Goal: Task Accomplishment & Management: Complete application form

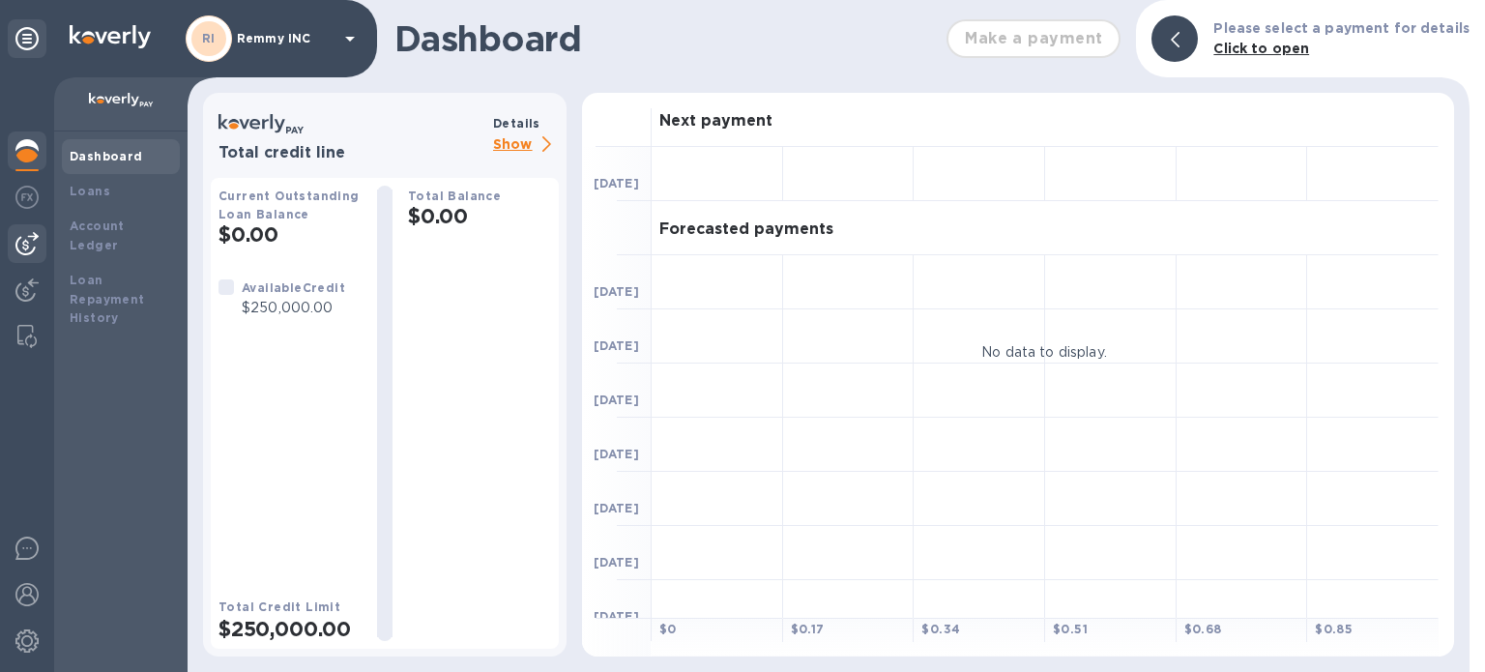
click at [27, 240] on img at bounding box center [26, 243] width 23 height 23
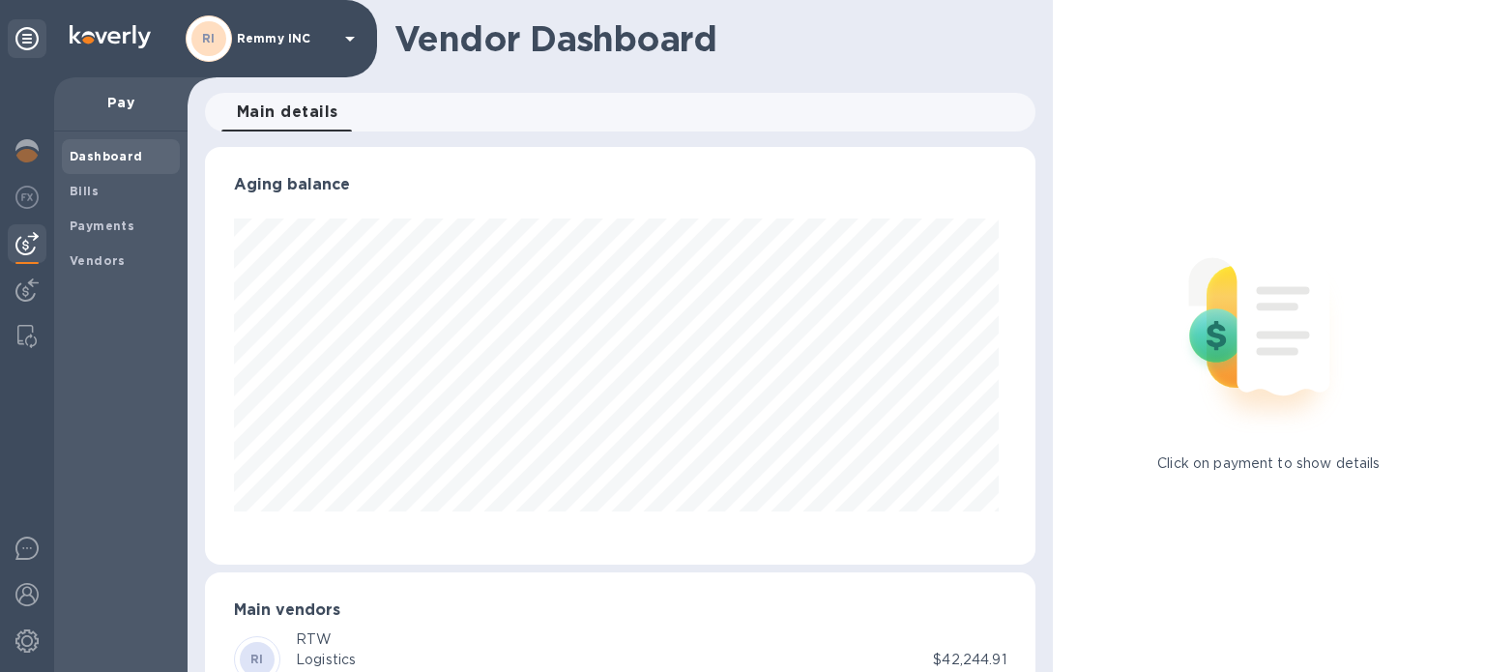
scroll to position [187, 0]
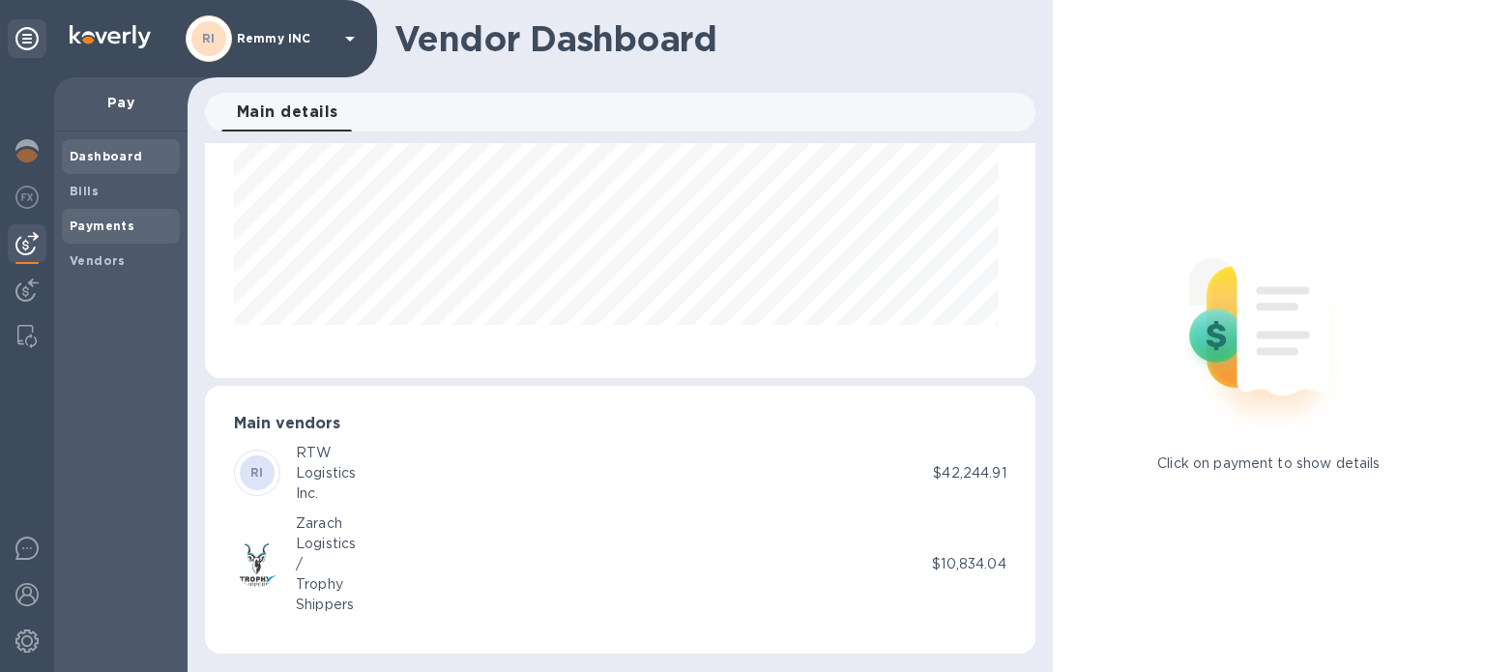
click at [89, 221] on b "Payments" at bounding box center [102, 226] width 65 height 15
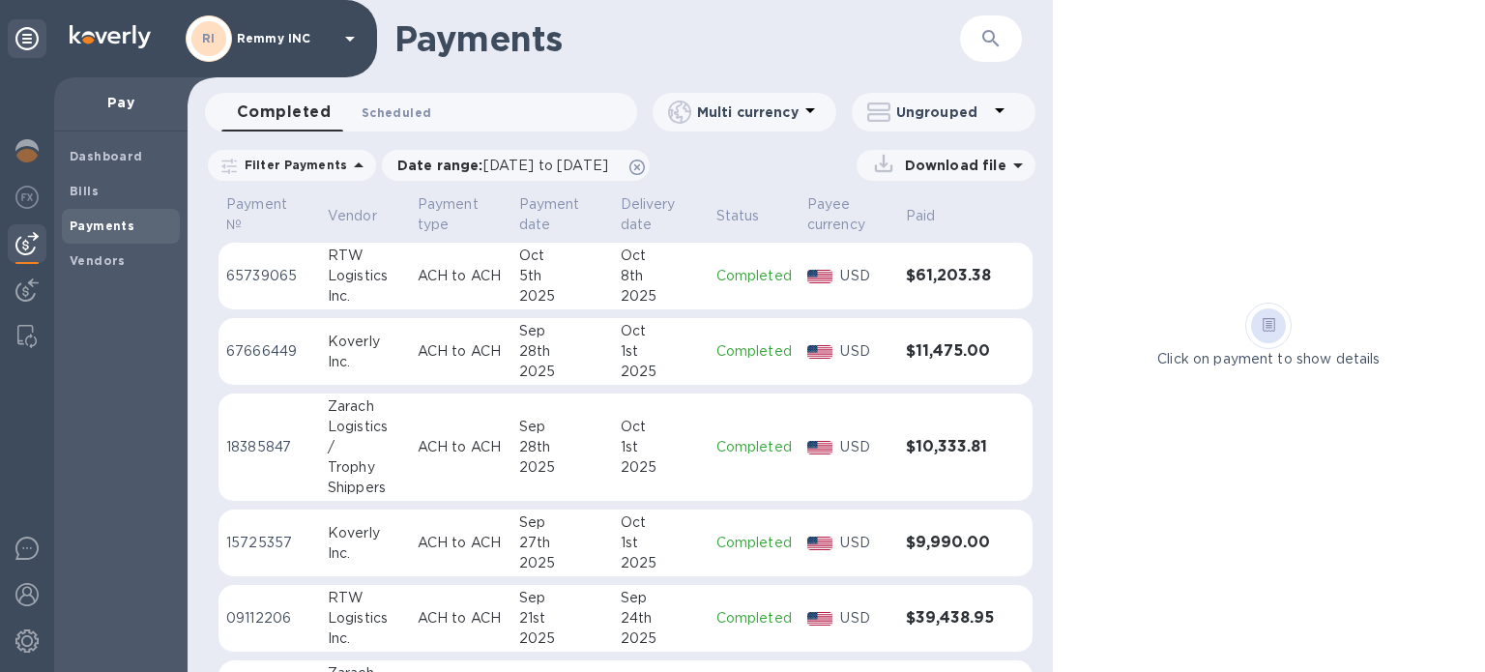
click at [370, 126] on button "Scheduled 0" at bounding box center [396, 112] width 101 height 39
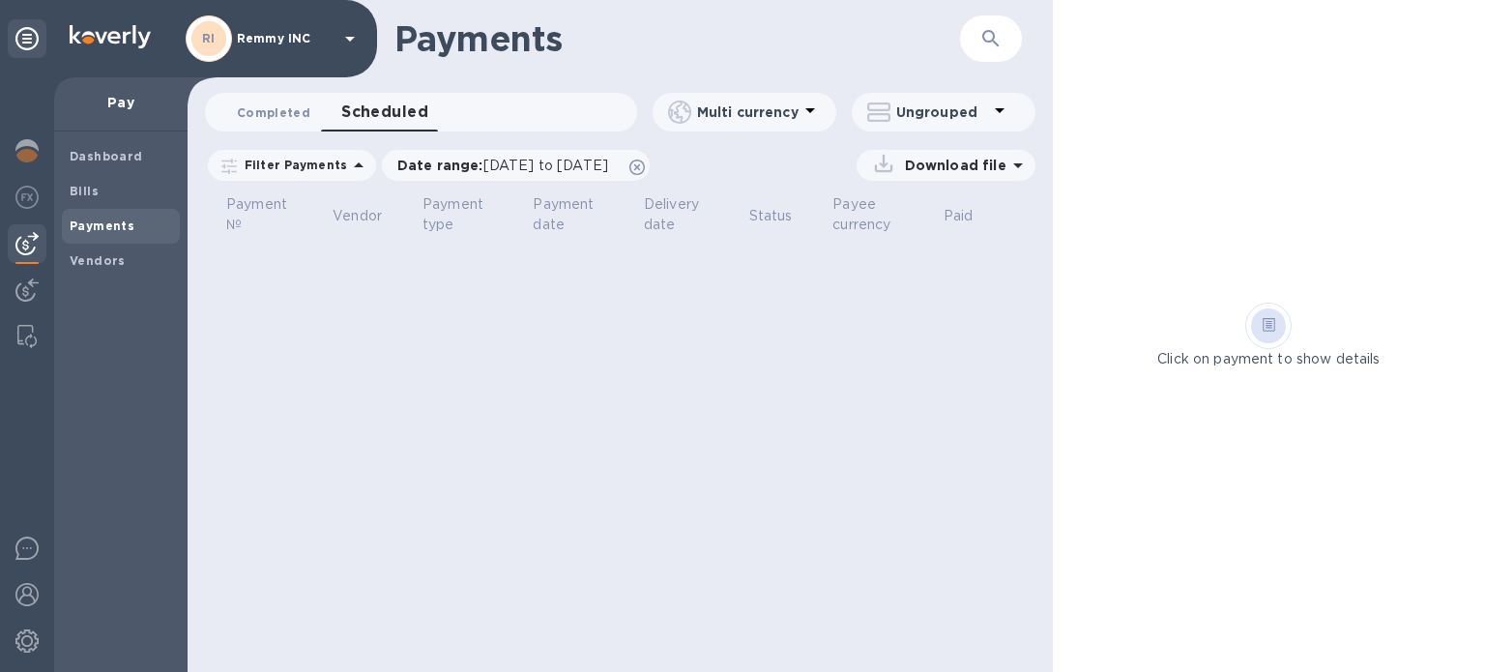
click at [280, 103] on span "Completed 0" at bounding box center [274, 113] width 74 height 20
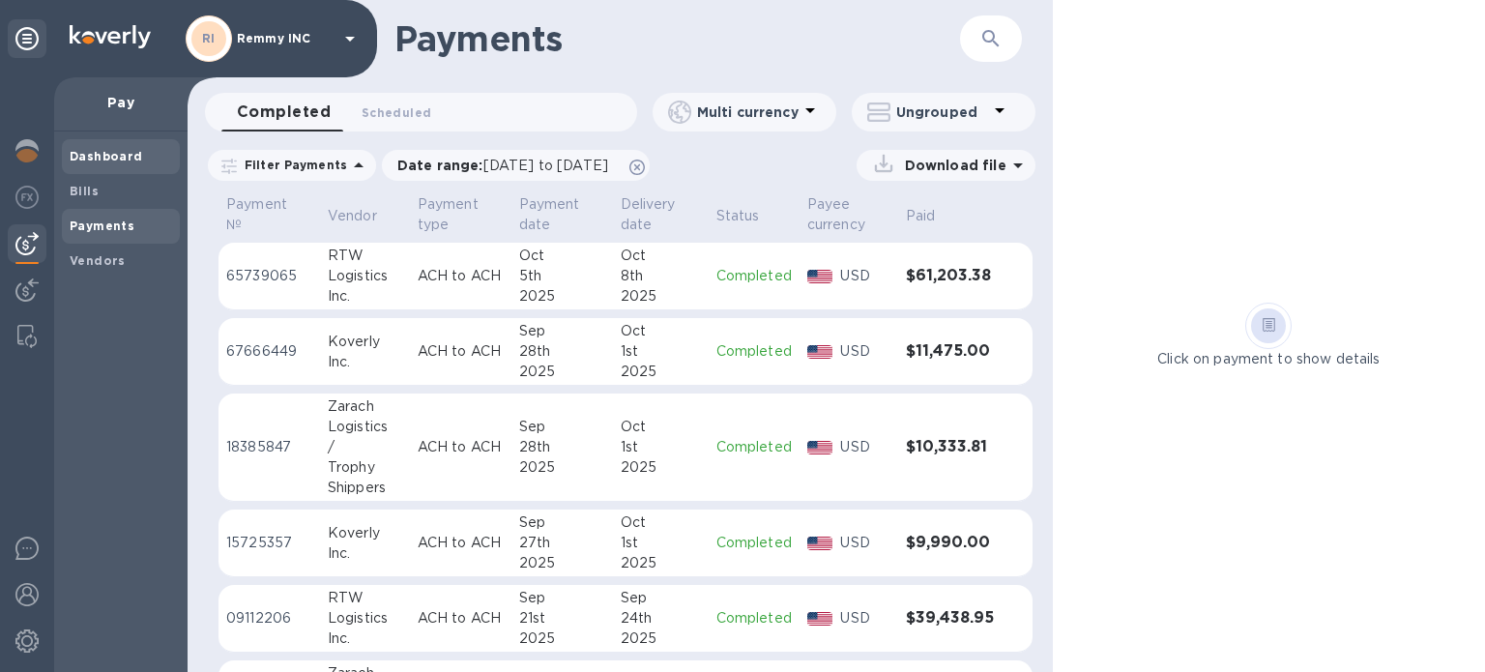
click at [120, 161] on b "Dashboard" at bounding box center [107, 156] width 74 height 15
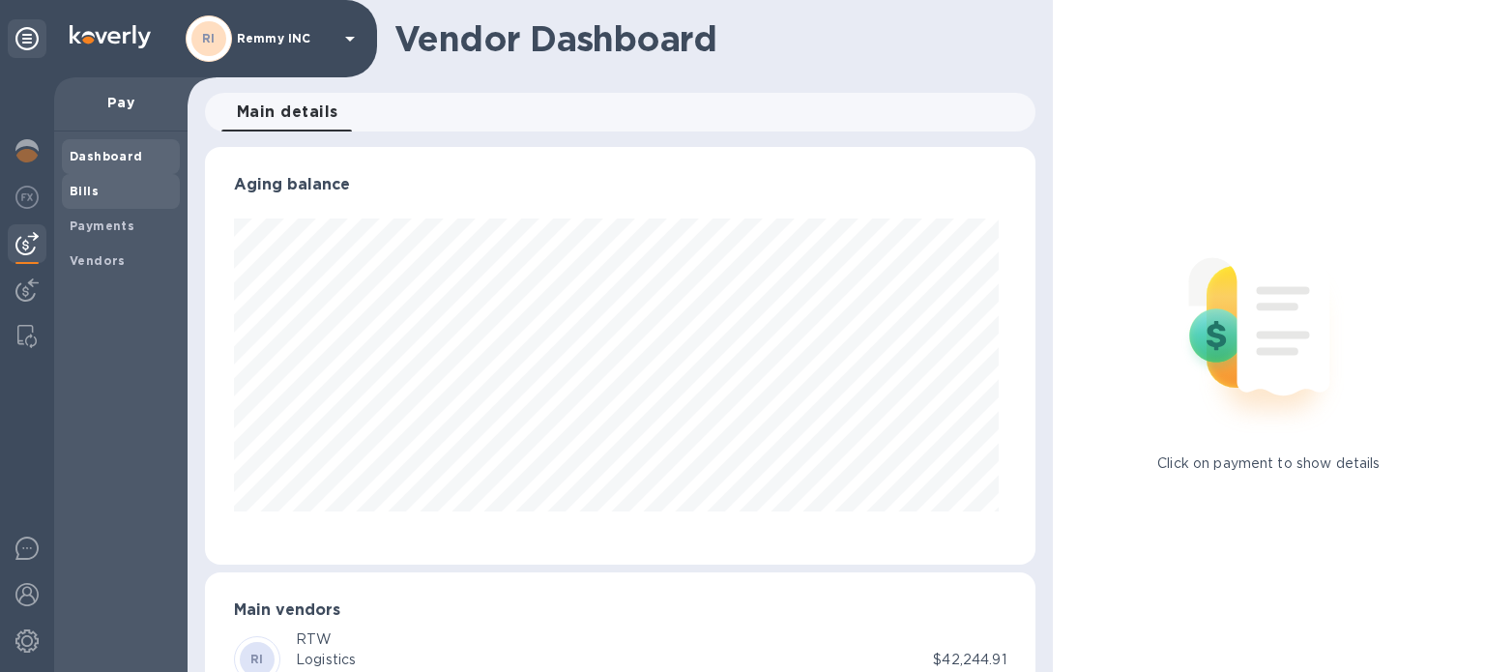
scroll to position [418, 823]
click at [99, 189] on span "Bills" at bounding box center [121, 191] width 103 height 19
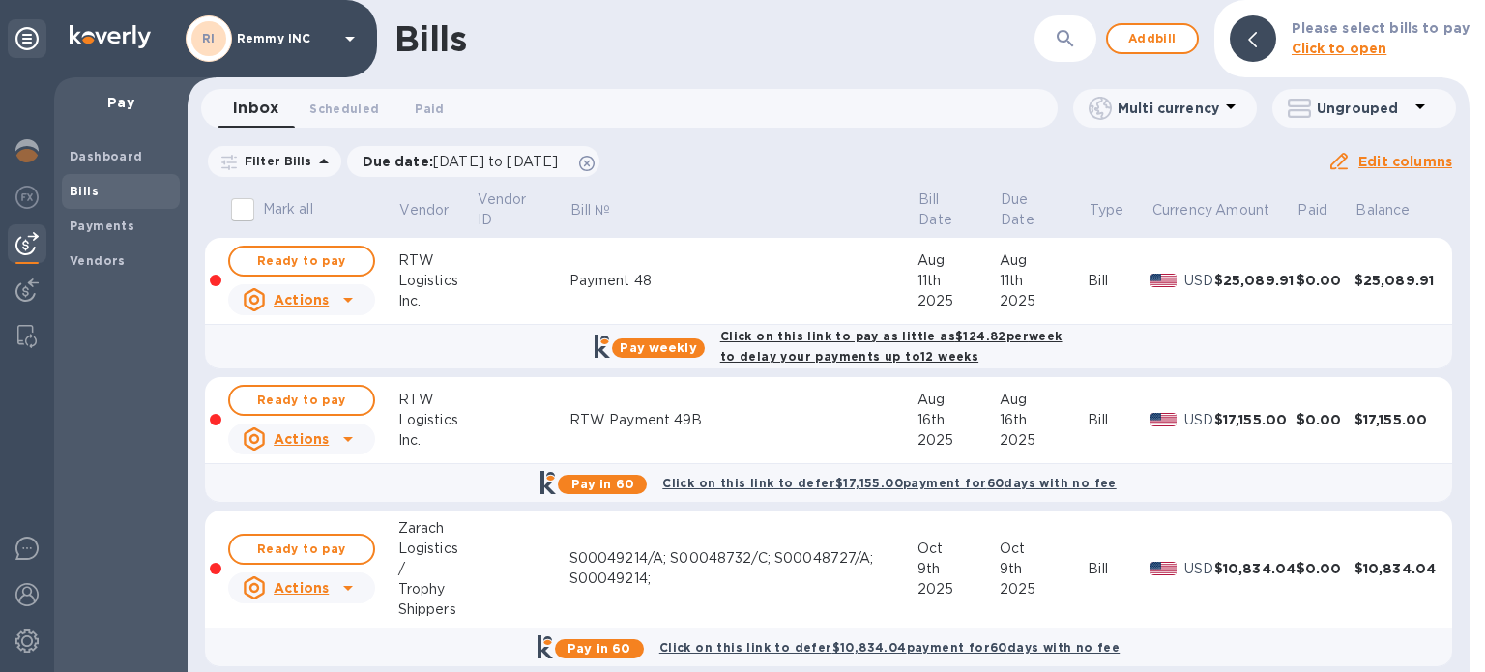
scroll to position [19, 0]
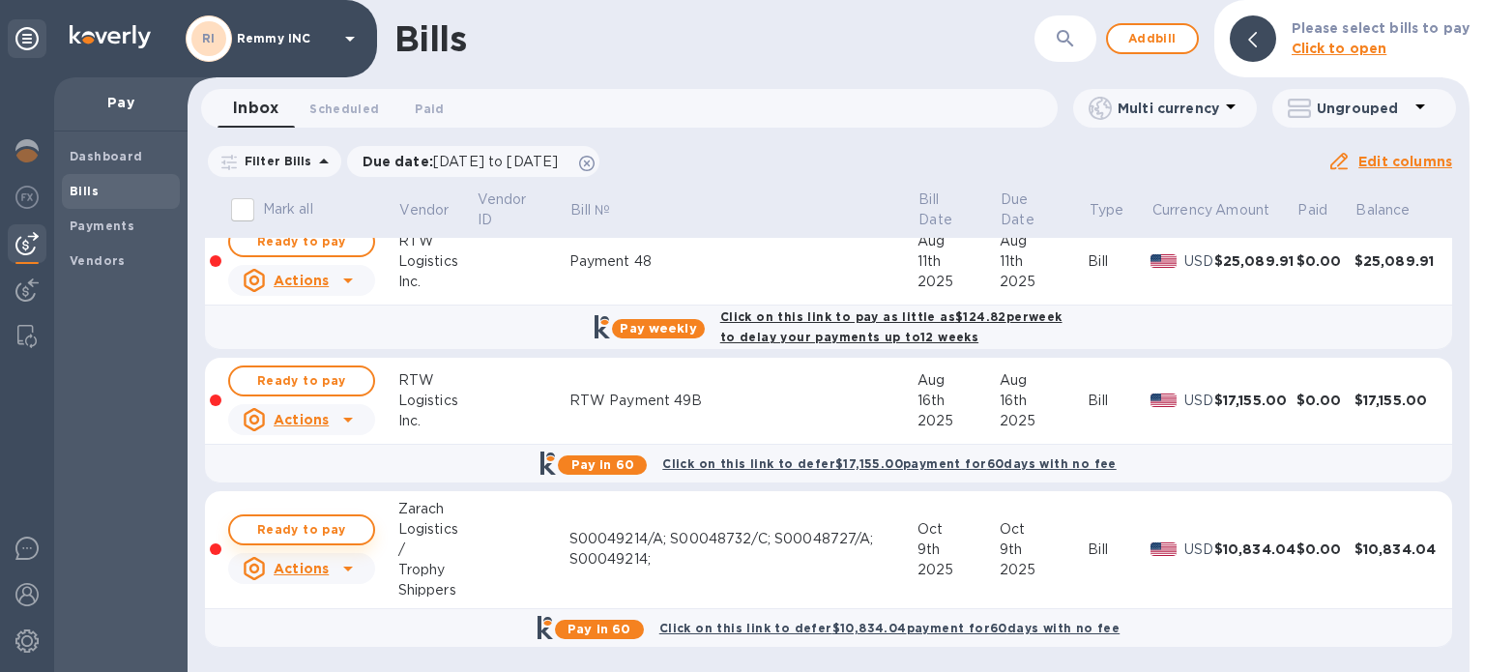
click at [322, 533] on span "Ready to pay" at bounding box center [302, 529] width 112 height 23
click at [319, 540] on span "Ready to pay" at bounding box center [302, 529] width 112 height 23
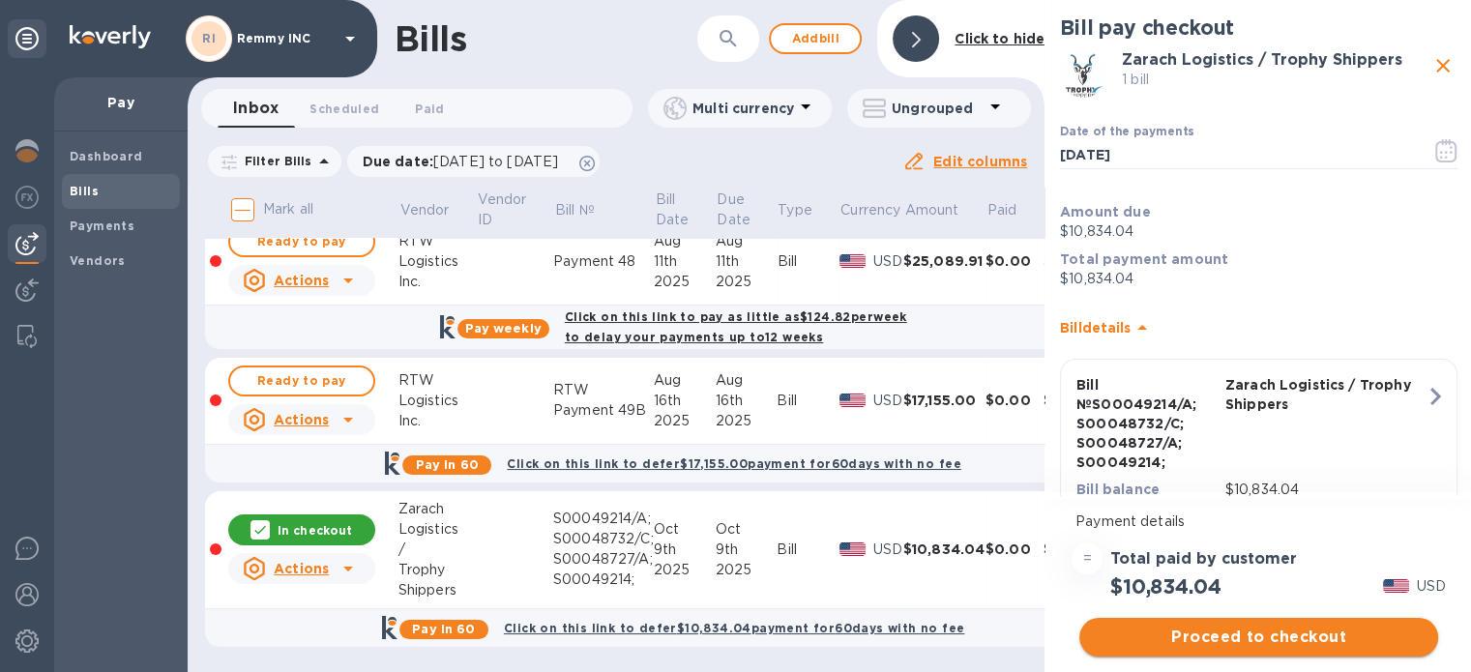
click at [1270, 646] on span "Proceed to checkout" at bounding box center [1259, 637] width 328 height 23
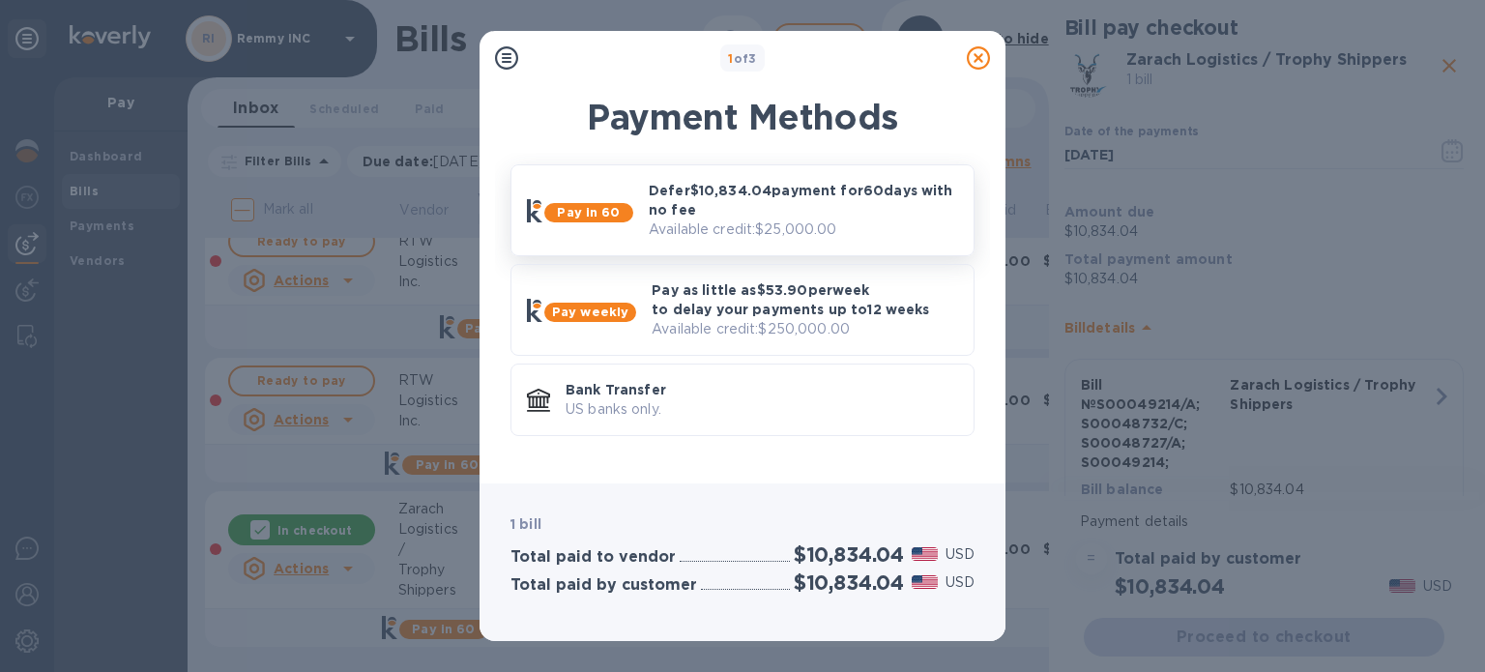
click at [796, 223] on p "Available credit: $25,000.00" at bounding box center [803, 230] width 309 height 20
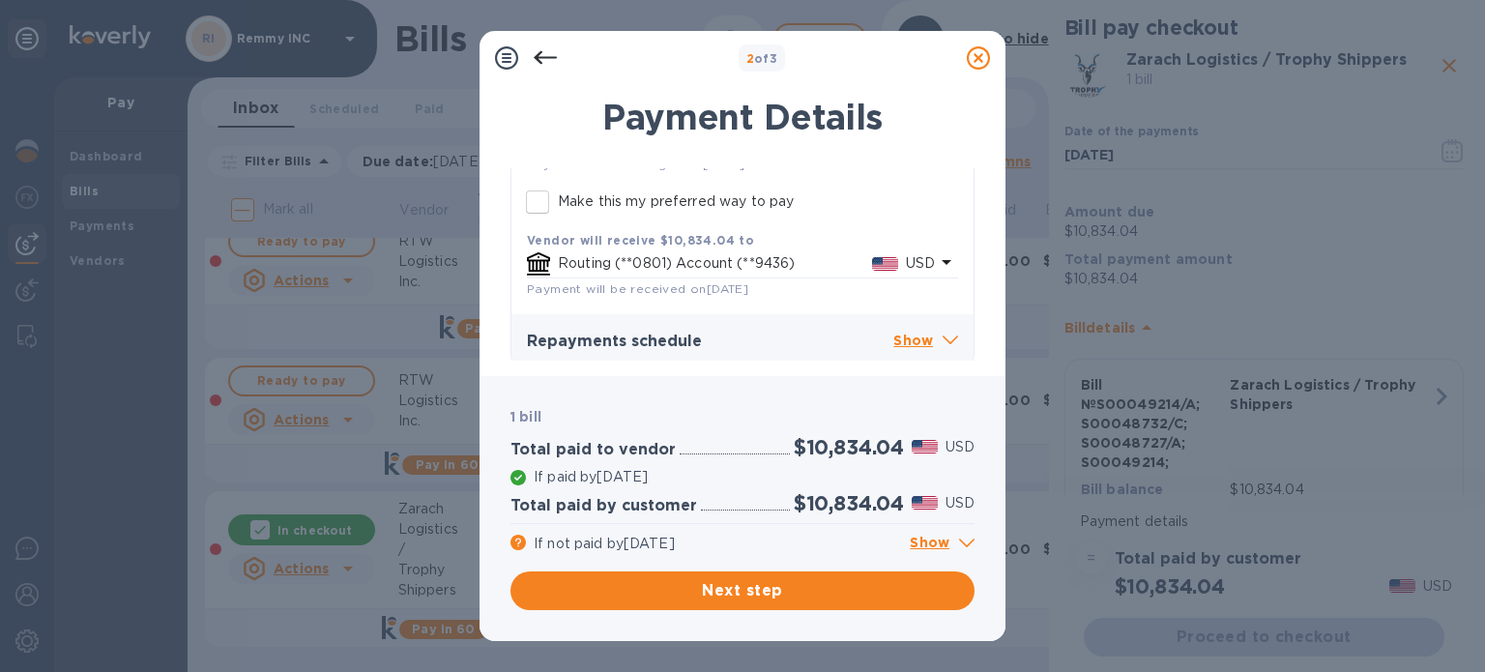
scroll to position [395, 0]
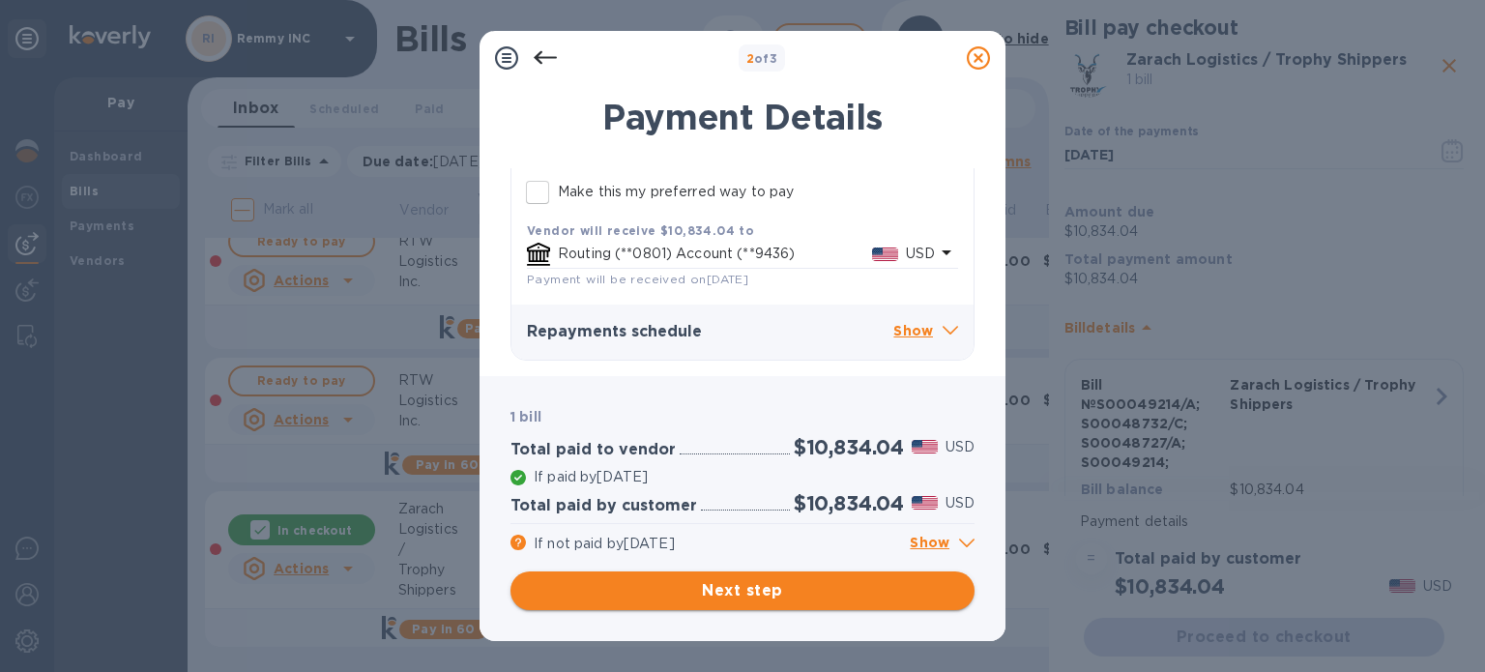
click at [796, 598] on span "Next step" at bounding box center [742, 590] width 433 height 23
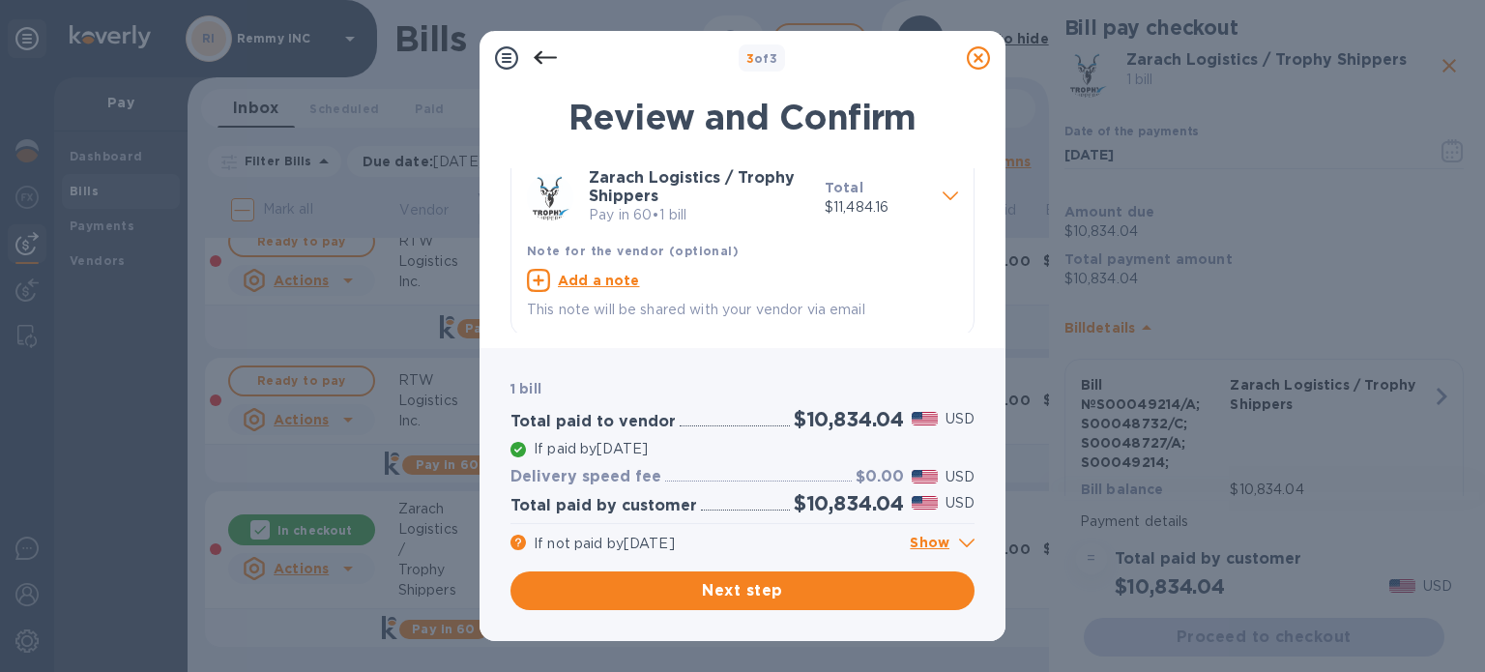
scroll to position [19, 0]
click at [750, 583] on span "Next step" at bounding box center [742, 590] width 433 height 23
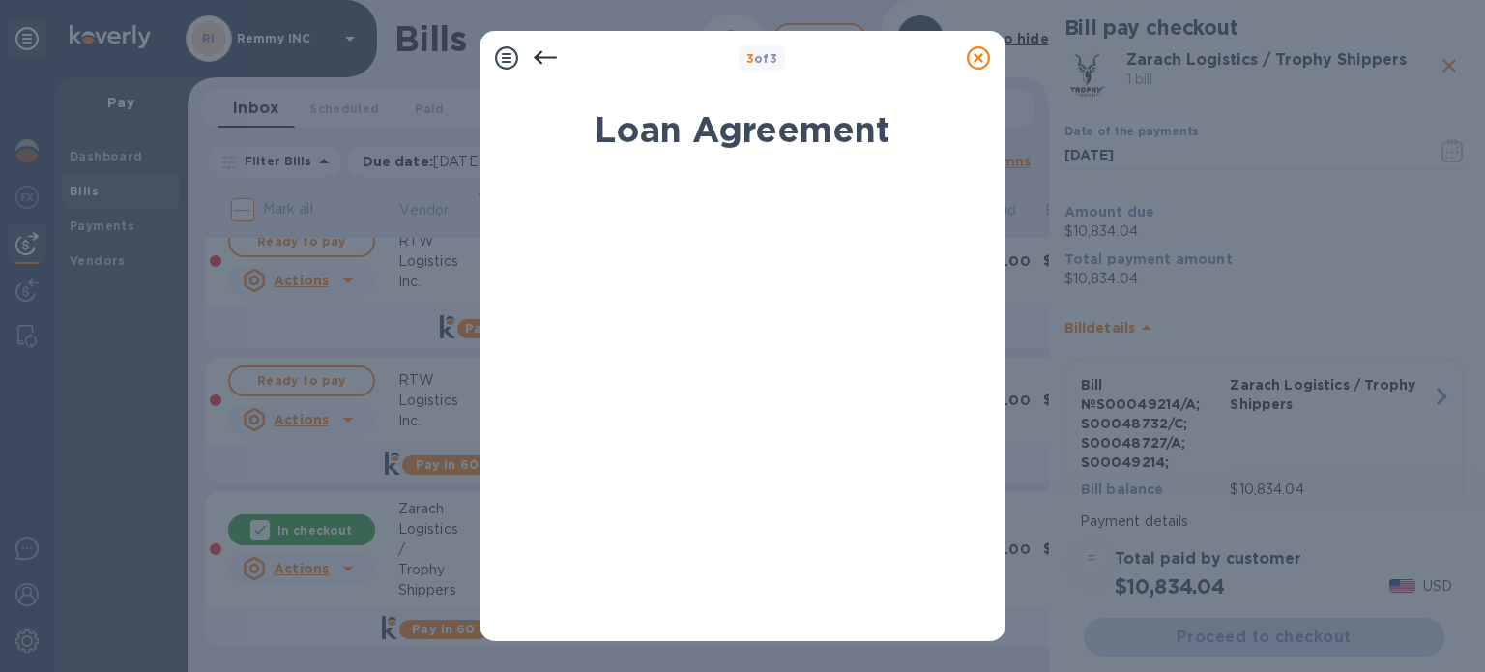
scroll to position [408, 0]
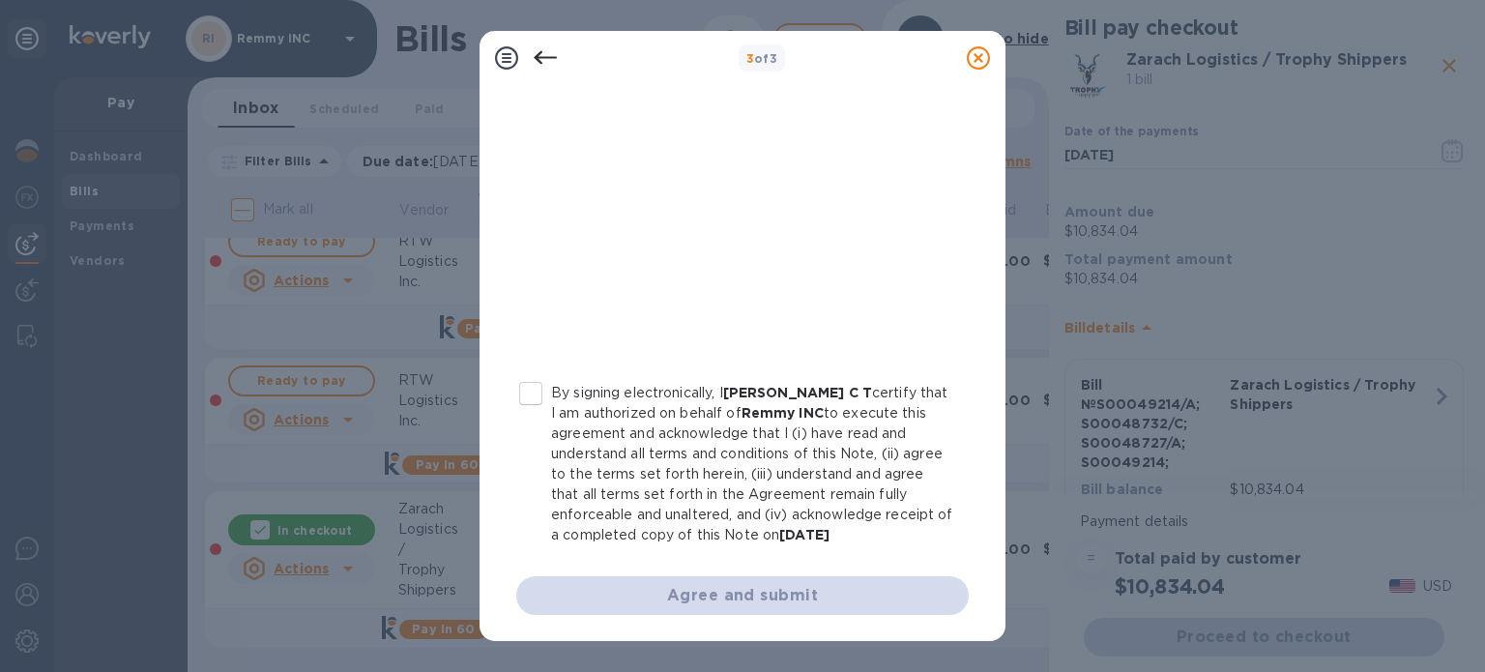
click at [528, 387] on input "By signing electronically, I Harish Kumar C T certify that I am authorized on b…" at bounding box center [531, 393] width 41 height 41
checkbox input "true"
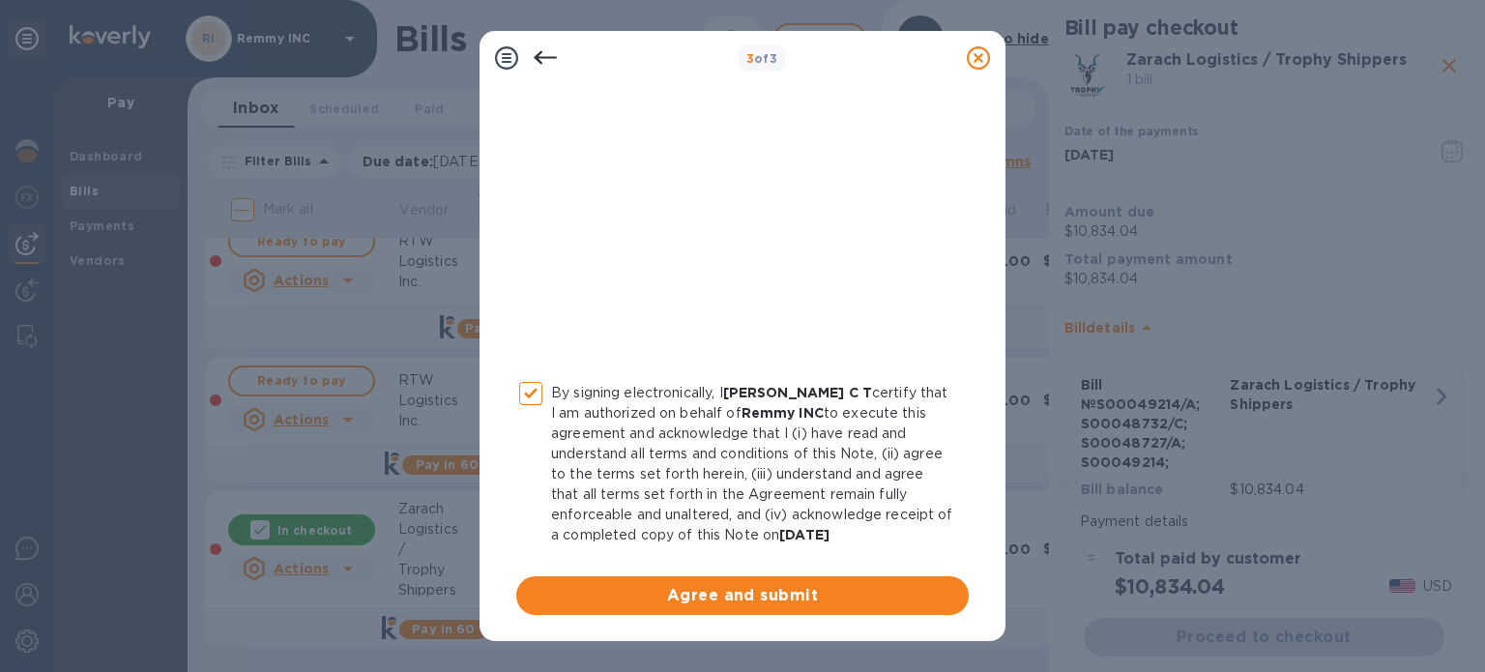
click at [711, 587] on span "Agree and submit" at bounding box center [743, 595] width 422 height 23
